Goal: Task Accomplishment & Management: Complete application form

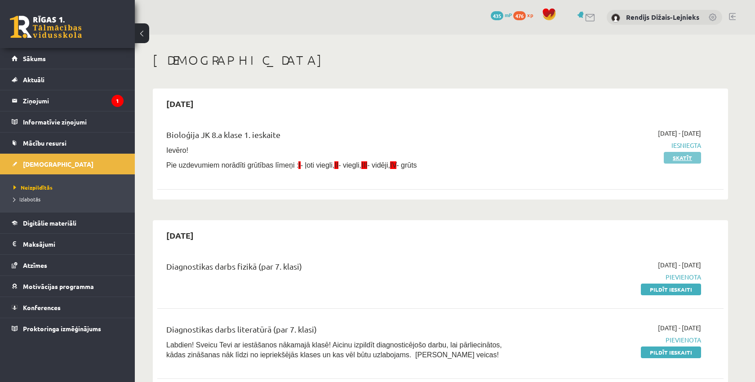
click at [674, 158] on link "Skatīt" at bounding box center [682, 158] width 37 height 12
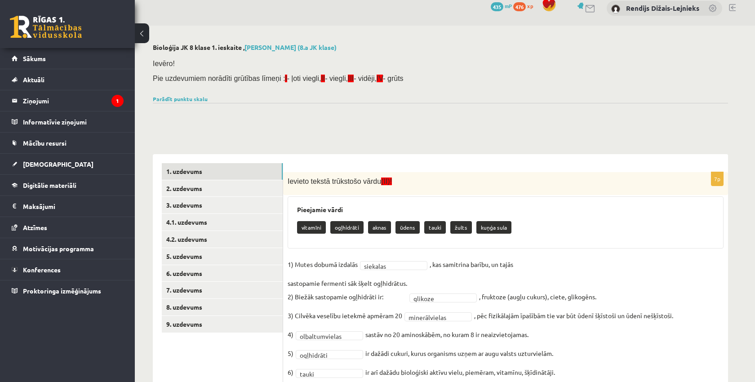
scroll to position [7, 0]
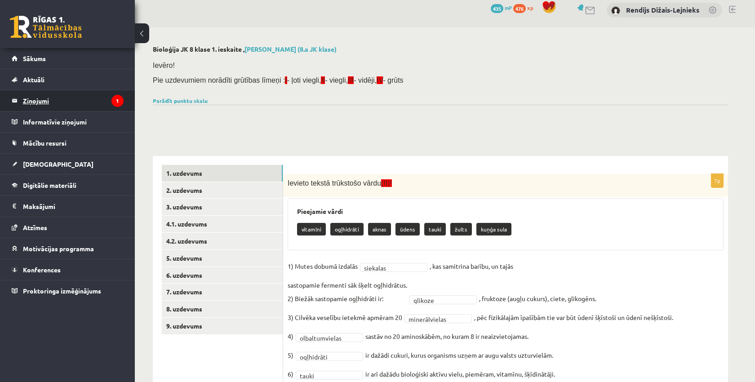
click at [36, 101] on legend "Ziņojumi 1" at bounding box center [73, 100] width 101 height 21
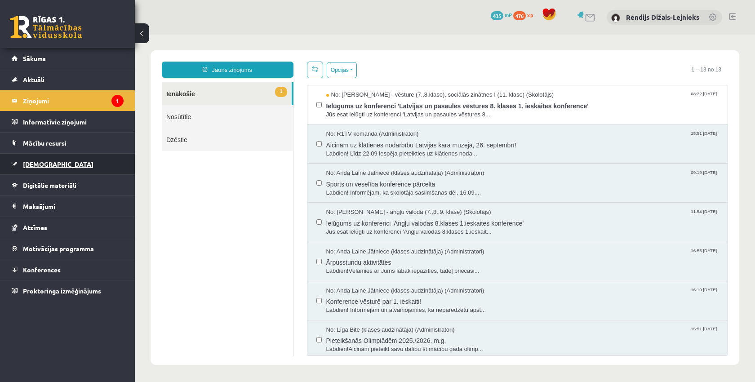
click at [35, 164] on span "[DEMOGRAPHIC_DATA]" at bounding box center [58, 164] width 71 height 8
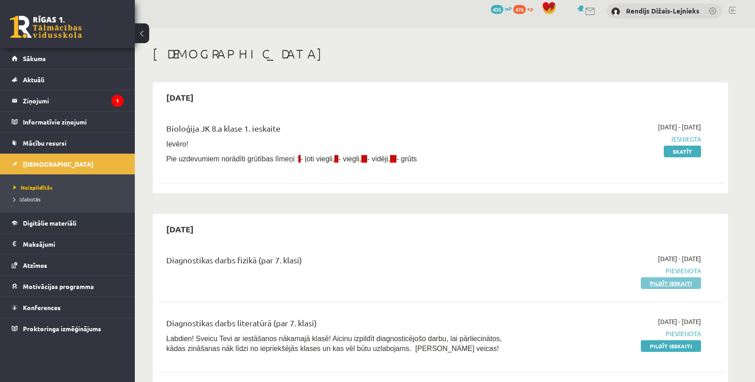
scroll to position [7, 0]
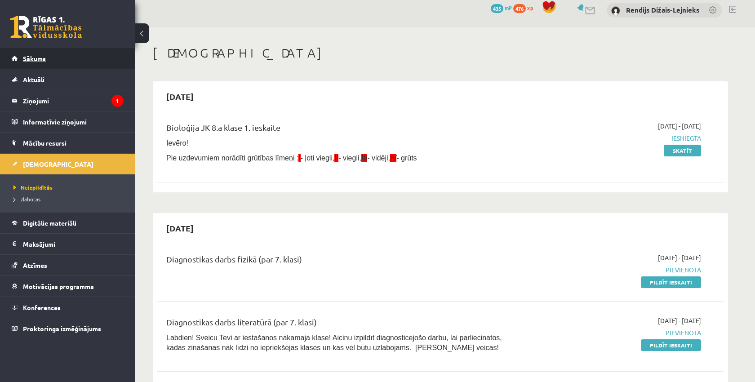
click at [40, 57] on span "Sākums" at bounding box center [34, 58] width 23 height 8
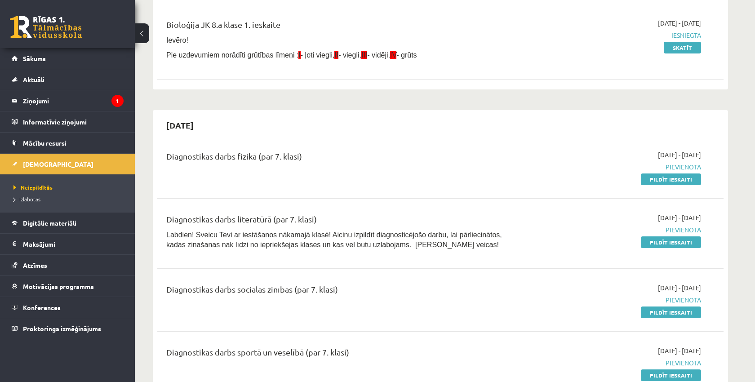
scroll to position [111, 0]
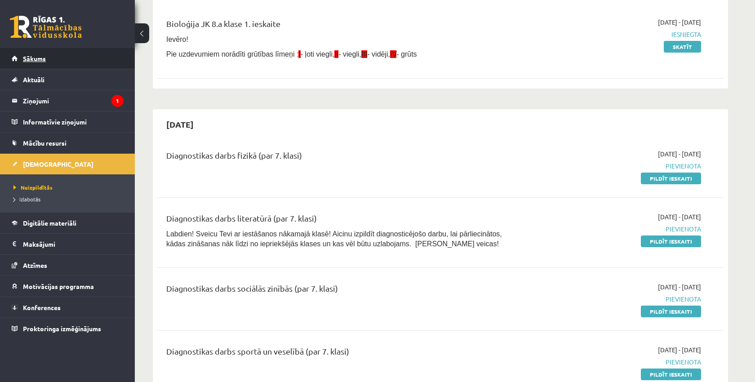
click at [41, 58] on span "Sākums" at bounding box center [34, 58] width 23 height 8
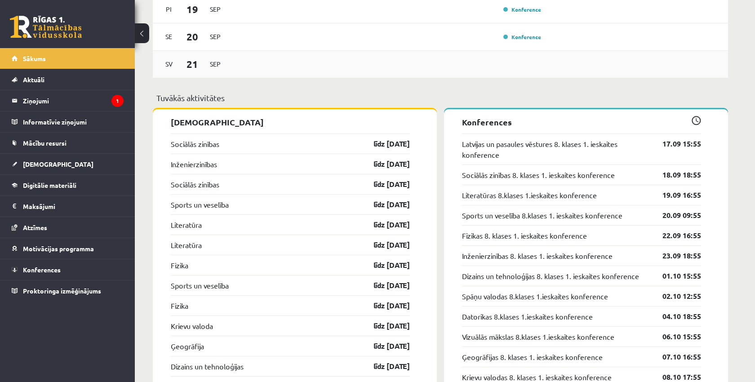
scroll to position [804, 0]
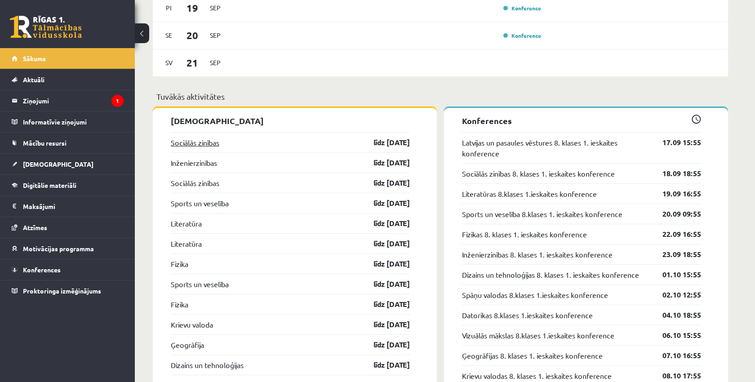
click at [186, 142] on link "Sociālās zinības" at bounding box center [195, 142] width 49 height 11
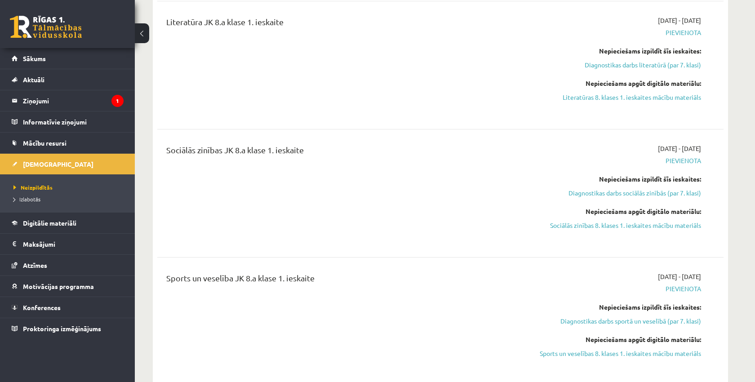
scroll to position [728, 0]
click at [634, 192] on link "Diagnostikas darbs sociālās zinībās (par 7. klasi)" at bounding box center [616, 191] width 169 height 9
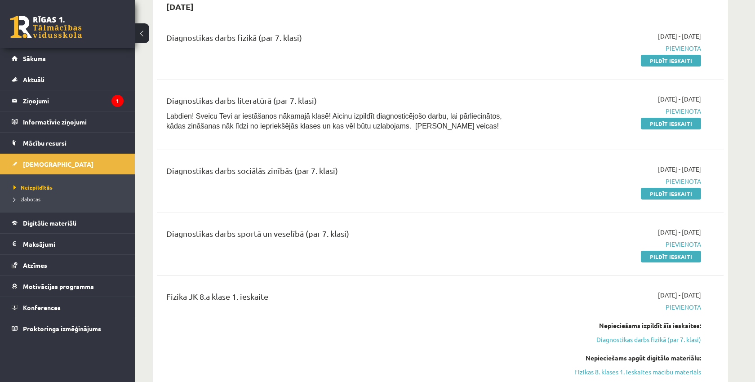
scroll to position [232, 0]
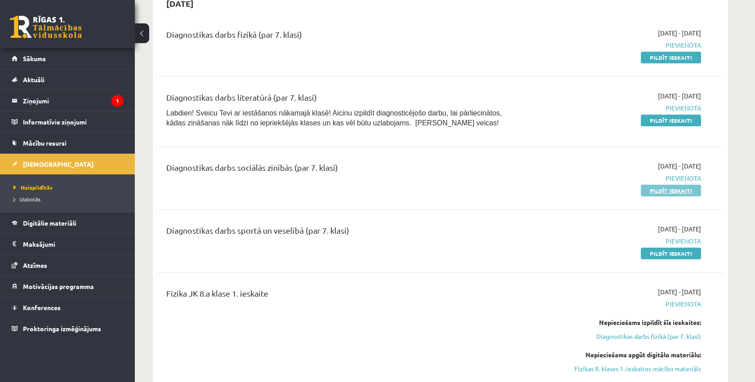
click at [661, 188] on link "Pildīt ieskaiti" at bounding box center [671, 191] width 60 height 12
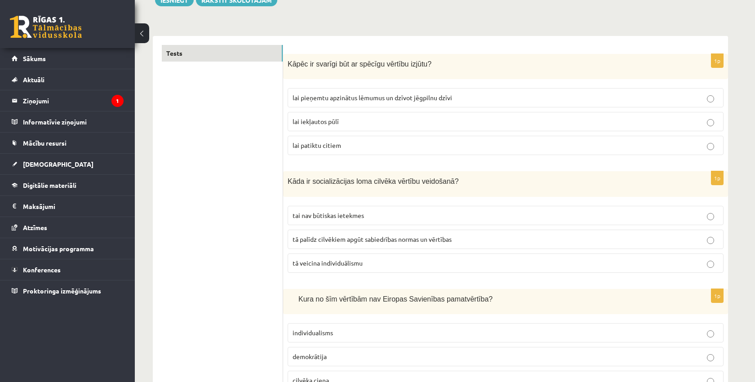
scroll to position [118, 0]
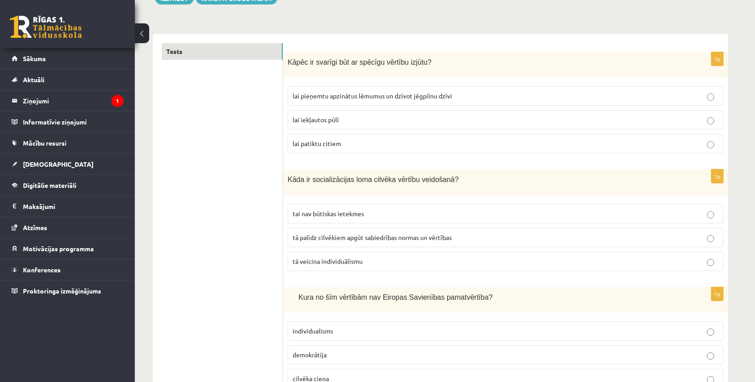
click at [424, 93] on span "lai pieņemtu apzinātus lēmumus un dzīvot jēgpilnu dzīvi" at bounding box center [373, 96] width 160 height 8
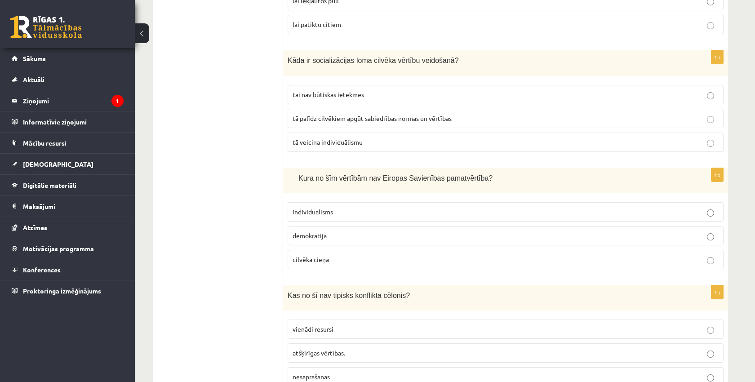
scroll to position [239, 0]
click at [423, 115] on span "tā palīdz cilvēkiem apgūt sabiedrības normas un vērtības" at bounding box center [372, 117] width 159 height 8
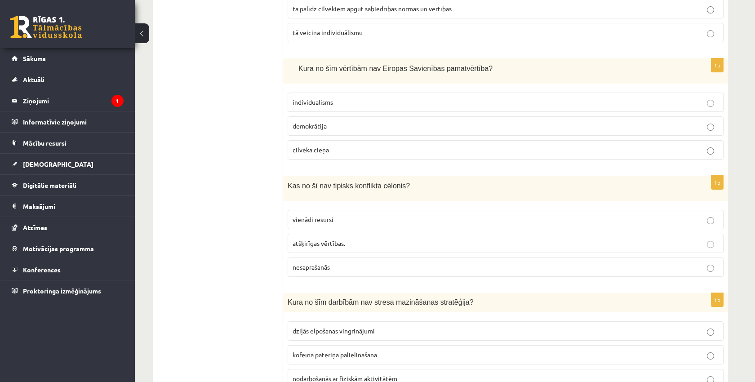
scroll to position [347, 0]
click at [425, 100] on p "individualisms" at bounding box center [506, 102] width 426 height 9
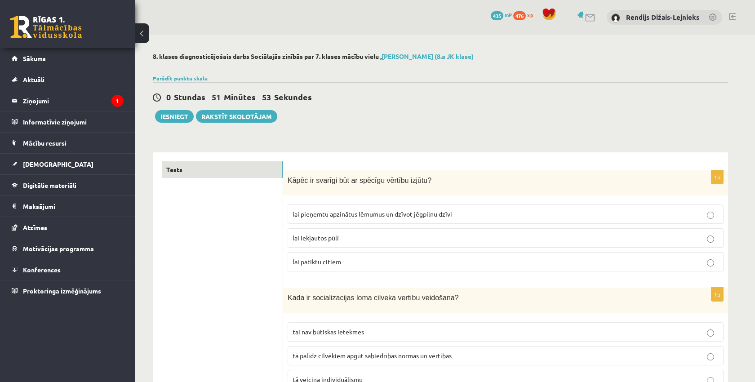
scroll to position [0, 0]
click at [170, 116] on button "Iesniegt" at bounding box center [174, 116] width 39 height 13
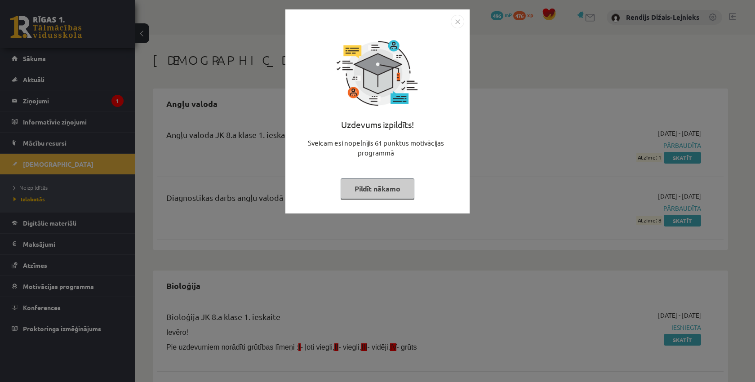
click at [386, 189] on button "Pildīt nākamo" at bounding box center [378, 188] width 74 height 21
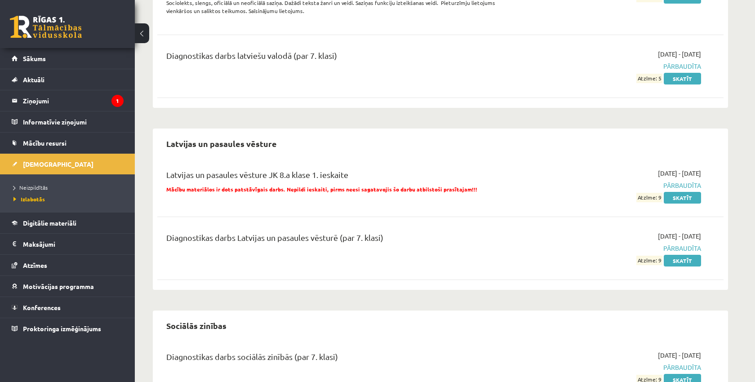
scroll to position [539, 0]
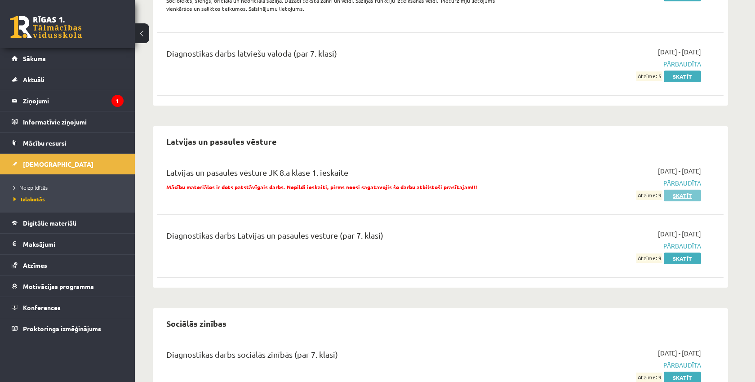
click at [685, 195] on link "Skatīt" at bounding box center [682, 196] width 37 height 12
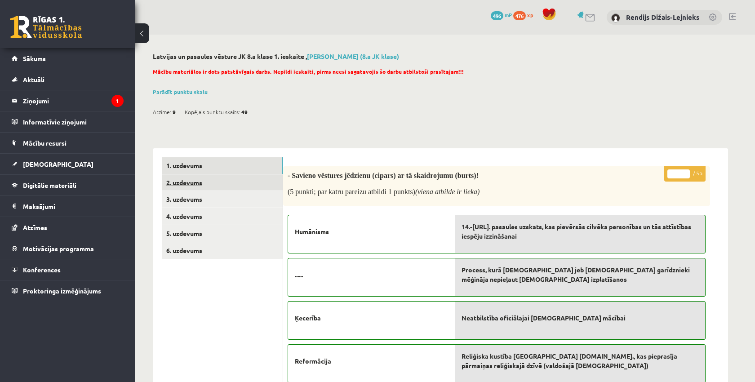
click at [183, 183] on link "2. uzdevums" at bounding box center [222, 182] width 121 height 17
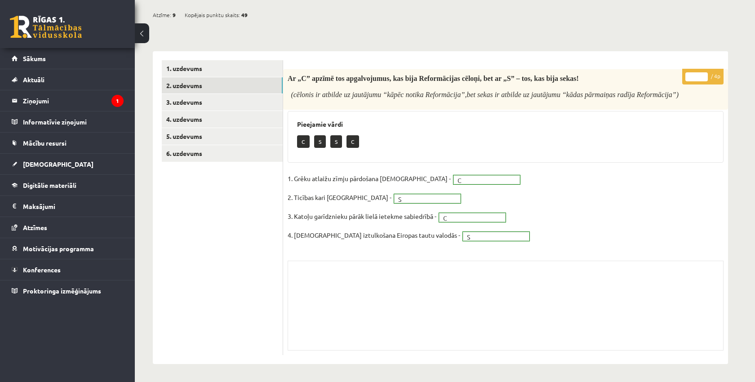
scroll to position [97, 0]
click at [187, 102] on link "3. uzdevums" at bounding box center [222, 102] width 121 height 17
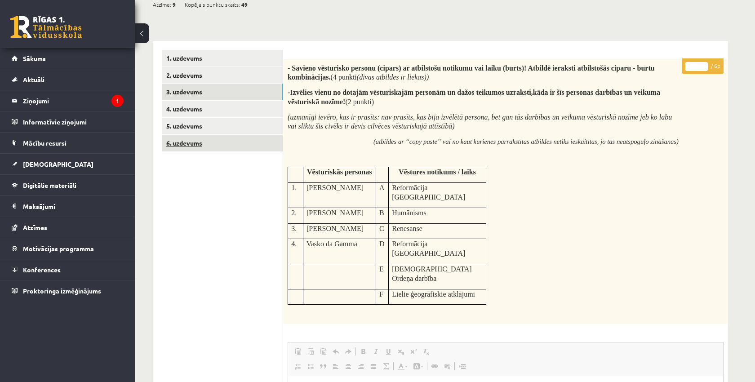
scroll to position [107, 0]
click at [181, 109] on link "4. uzdevums" at bounding box center [222, 109] width 121 height 17
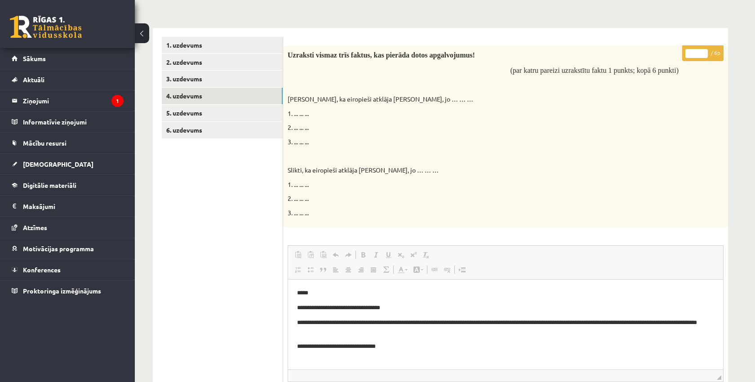
scroll to position [125, 0]
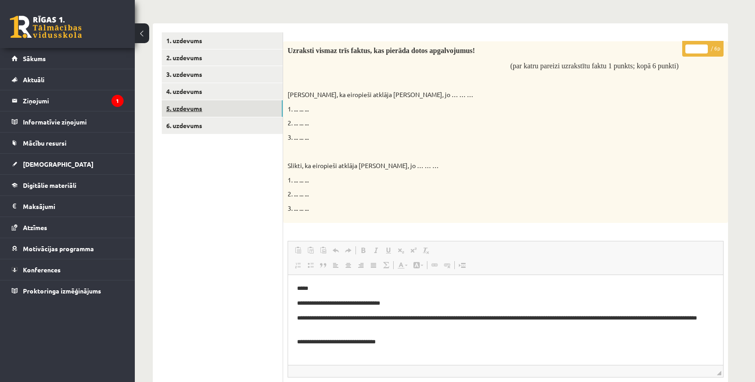
click at [181, 107] on link "5. uzdevums" at bounding box center [222, 108] width 121 height 17
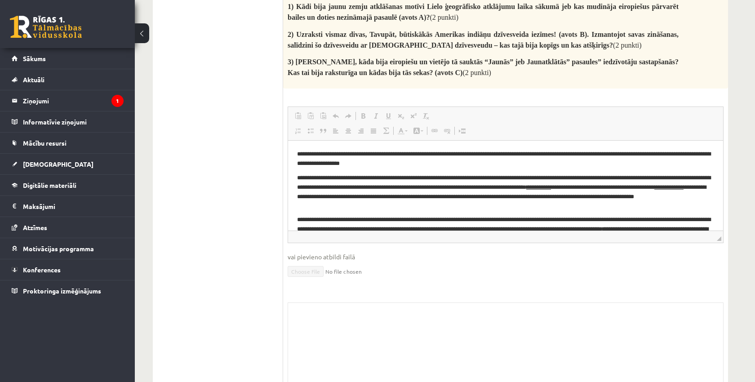
scroll to position [1656, 0]
click at [721, 237] on span "◢" at bounding box center [719, 239] width 4 height 4
drag, startPoint x: 721, startPoint y: 198, endPoint x: 720, endPoint y: 222, distance: 23.4
click at [720, 260] on span "◢" at bounding box center [719, 262] width 4 height 4
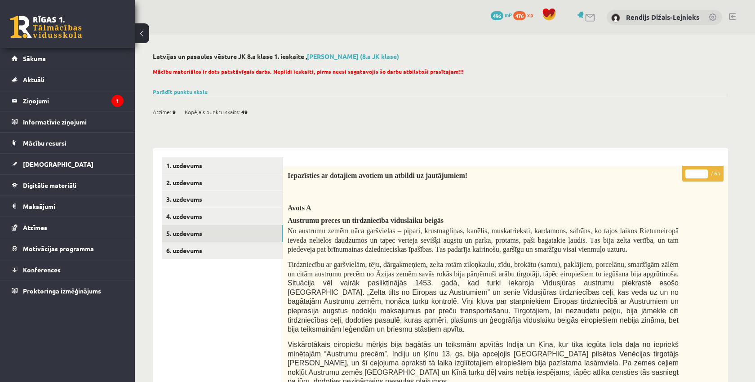
scroll to position [0, 0]
click at [231, 250] on link "6. uzdevums" at bounding box center [222, 250] width 121 height 17
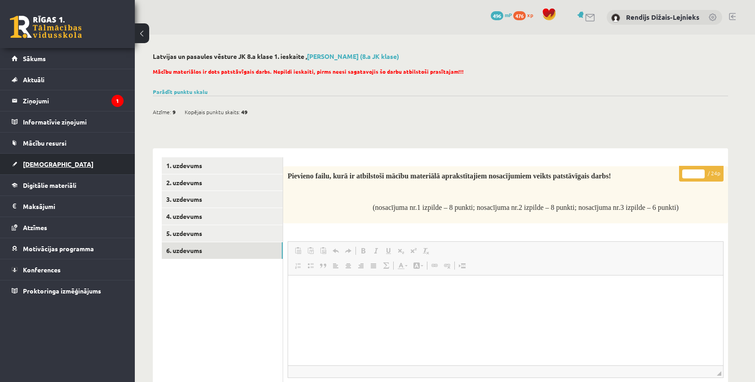
click at [32, 164] on span "[DEMOGRAPHIC_DATA]" at bounding box center [58, 164] width 71 height 8
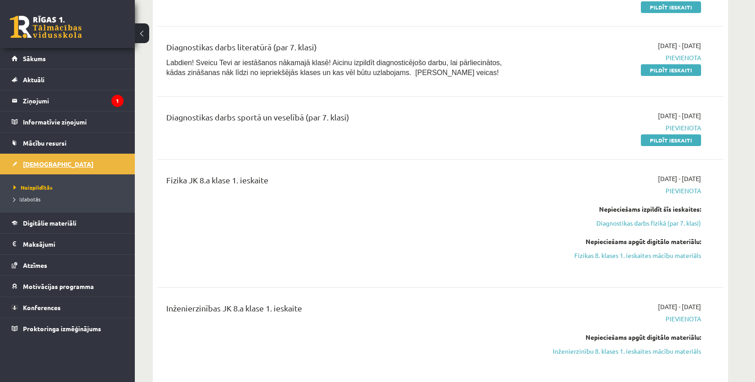
scroll to position [284, 0]
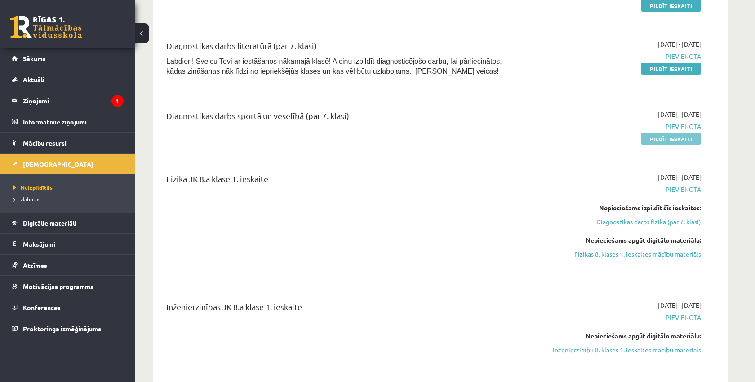
click at [663, 136] on link "Pildīt ieskaiti" at bounding box center [671, 139] width 60 height 12
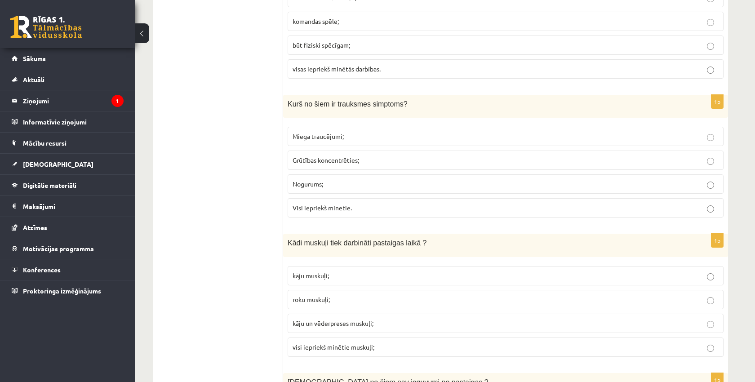
scroll to position [215, 0]
click at [715, 209] on p "Visi iepriekš minētie." at bounding box center [506, 206] width 426 height 9
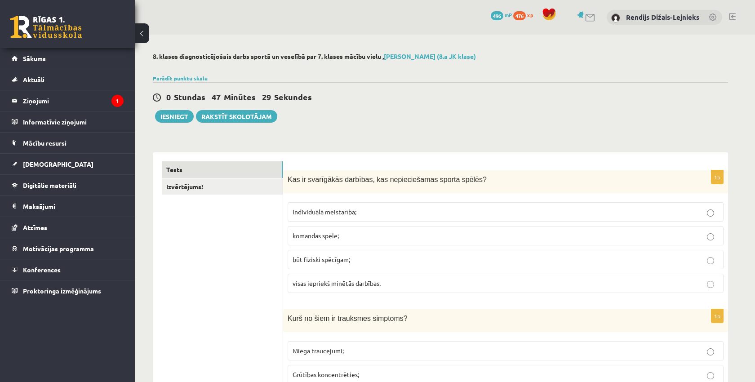
scroll to position [0, 0]
click at [176, 116] on button "Iesniegt" at bounding box center [174, 116] width 39 height 13
click at [177, 169] on link "Tests" at bounding box center [222, 169] width 121 height 17
click at [181, 187] on link "Izvērtējums!" at bounding box center [222, 186] width 121 height 17
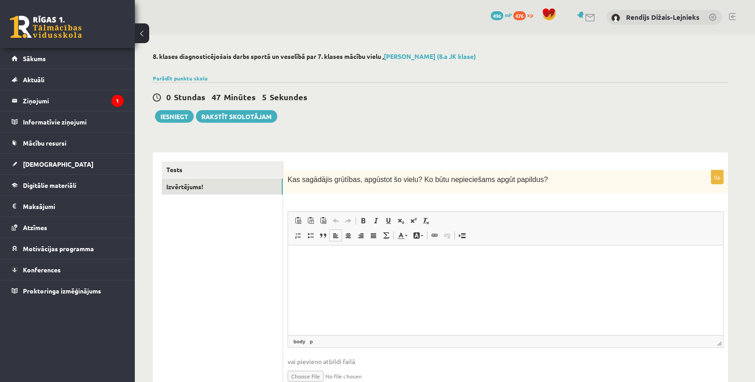
click at [310, 259] on p "Rich Text Editor, wiswyg-editor-user-answer-47024853464120" at bounding box center [505, 258] width 417 height 9
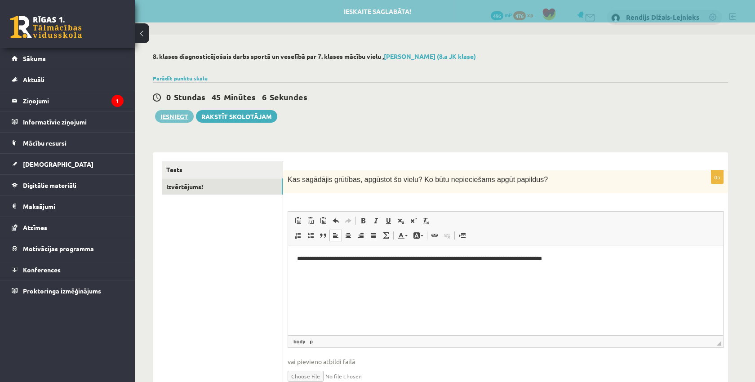
click at [176, 115] on button "Iesniegt" at bounding box center [174, 116] width 39 height 13
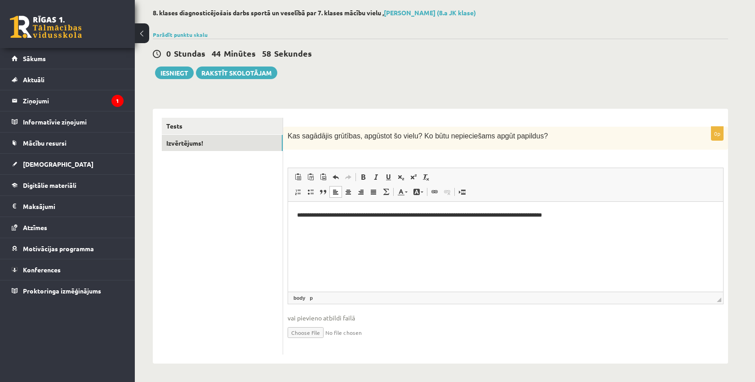
scroll to position [43, 0]
click at [173, 125] on link "Tests" at bounding box center [222, 126] width 121 height 17
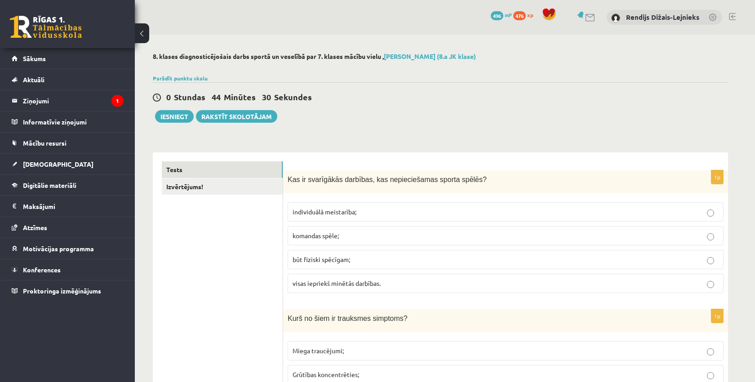
scroll to position [0, 0]
click at [166, 116] on button "Iesniegt" at bounding box center [174, 116] width 39 height 13
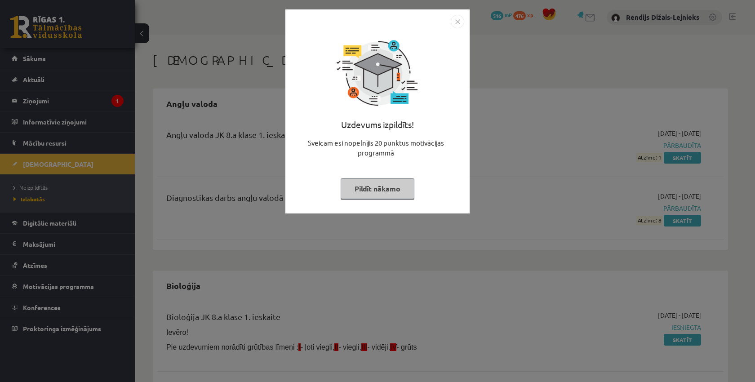
click at [383, 192] on button "Pildīt nākamo" at bounding box center [378, 188] width 74 height 21
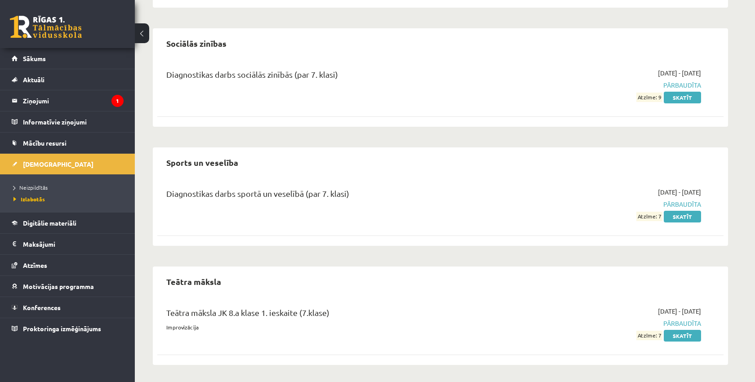
scroll to position [819, 0]
click at [676, 217] on link "Skatīt" at bounding box center [682, 217] width 37 height 12
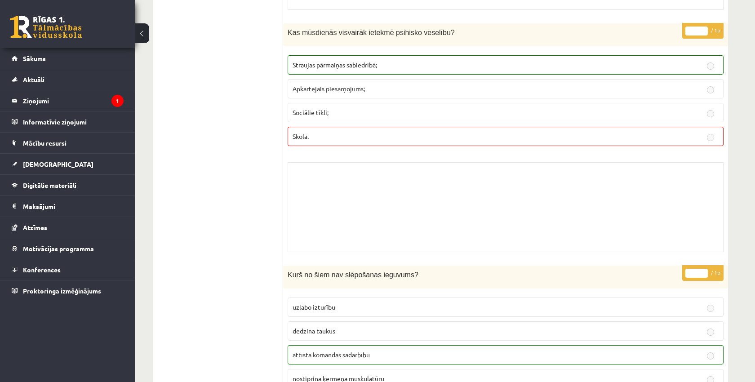
scroll to position [6916, 0]
click at [331, 173] on div "Skolotāja pielikums" at bounding box center [506, 208] width 436 height 90
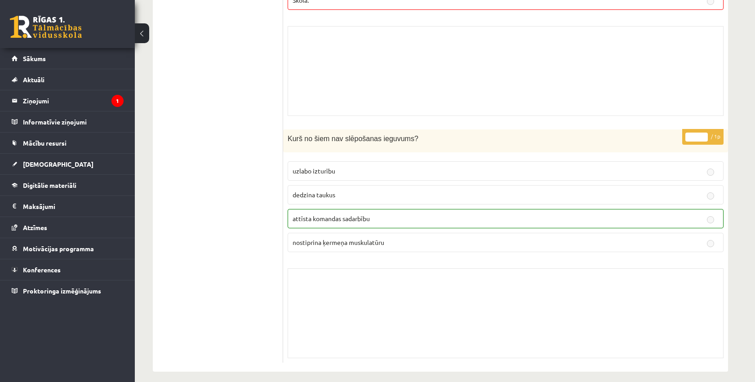
scroll to position [7052, 0]
click at [40, 163] on span "[DEMOGRAPHIC_DATA]" at bounding box center [58, 164] width 71 height 8
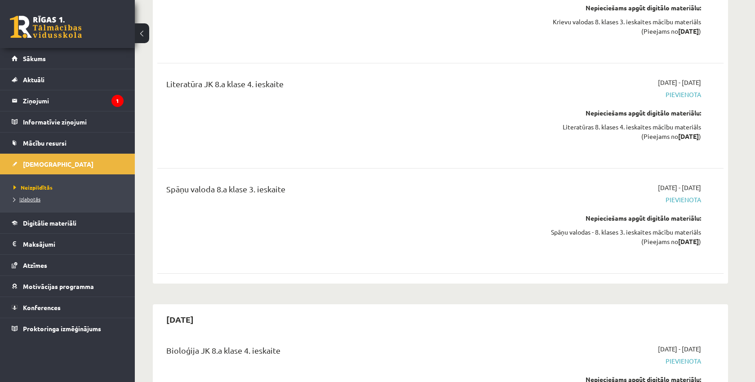
click at [31, 201] on span "Izlabotās" at bounding box center [26, 199] width 27 height 7
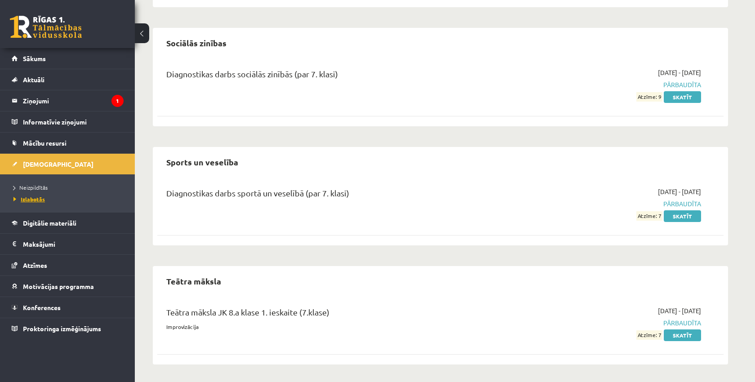
scroll to position [819, 0]
click at [28, 60] on span "Sākums" at bounding box center [34, 58] width 23 height 8
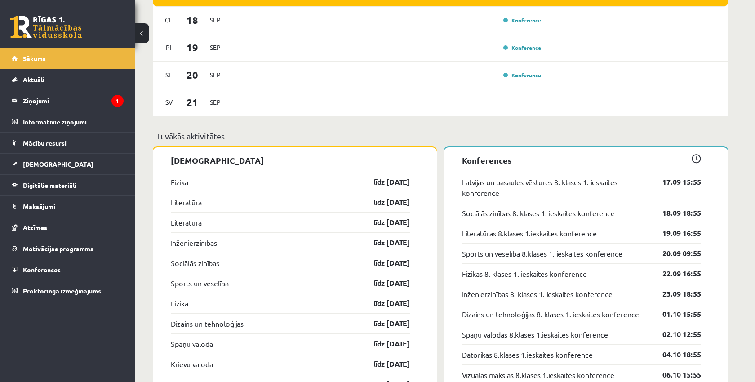
scroll to position [772, 0]
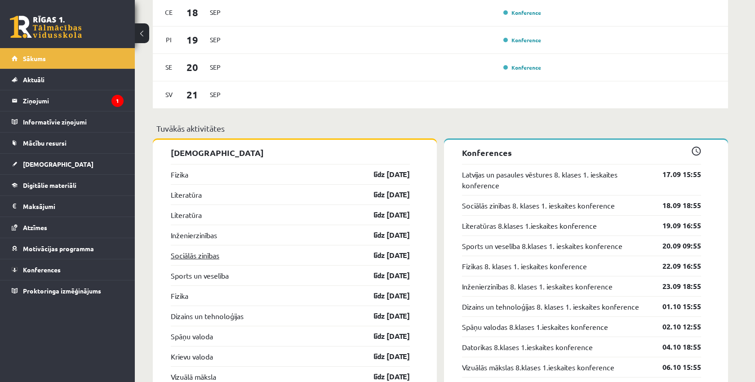
click at [182, 257] on link "Sociālās zinības" at bounding box center [195, 255] width 49 height 11
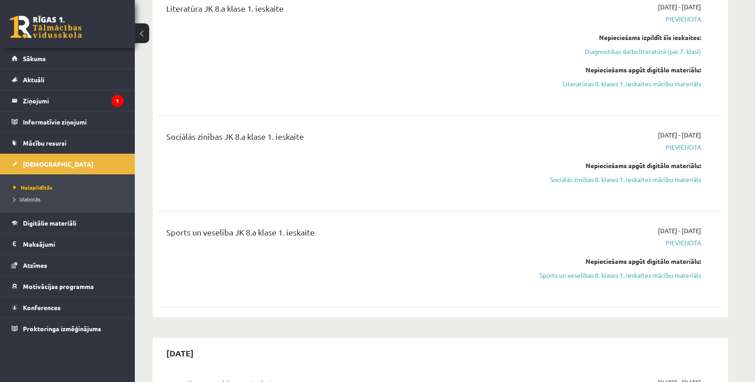
scroll to position [614, 0]
click at [567, 179] on link "Sociālās zinības 8. klases 1. ieskaites mācību materiāls" at bounding box center [616, 179] width 169 height 9
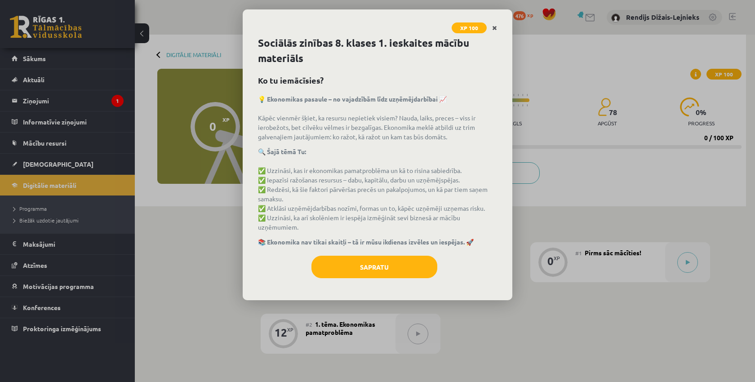
click at [496, 27] on icon "Close" at bounding box center [494, 28] width 5 height 6
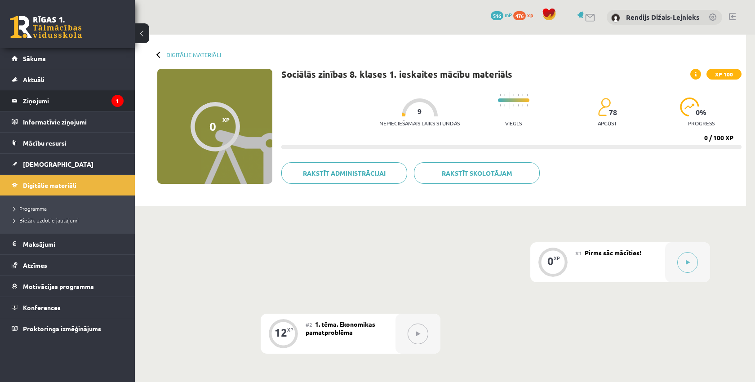
click at [40, 102] on legend "Ziņojumi 1" at bounding box center [73, 100] width 101 height 21
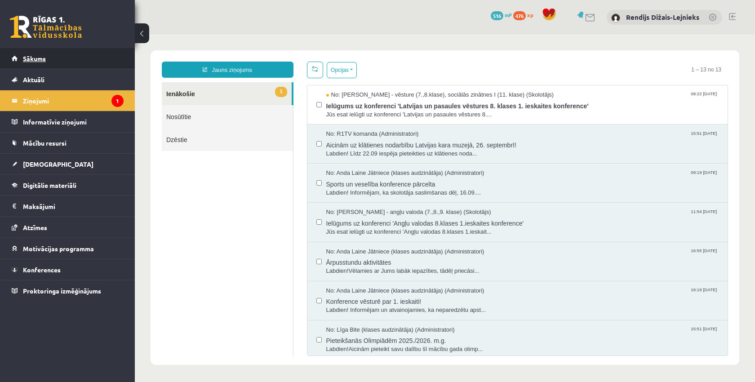
click at [32, 60] on span "Sākums" at bounding box center [34, 58] width 23 height 8
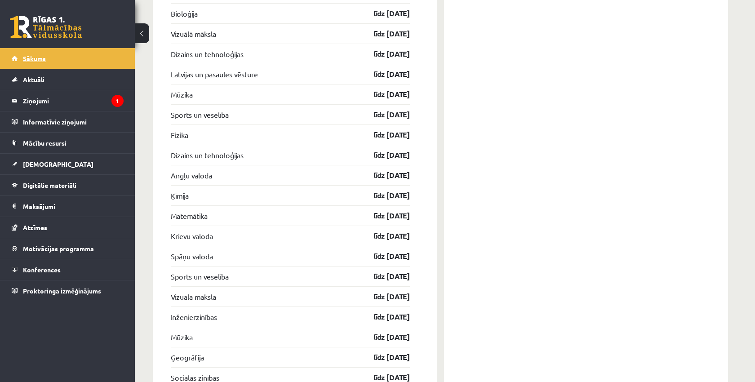
scroll to position [2209, 0]
